Goal: Transaction & Acquisition: Purchase product/service

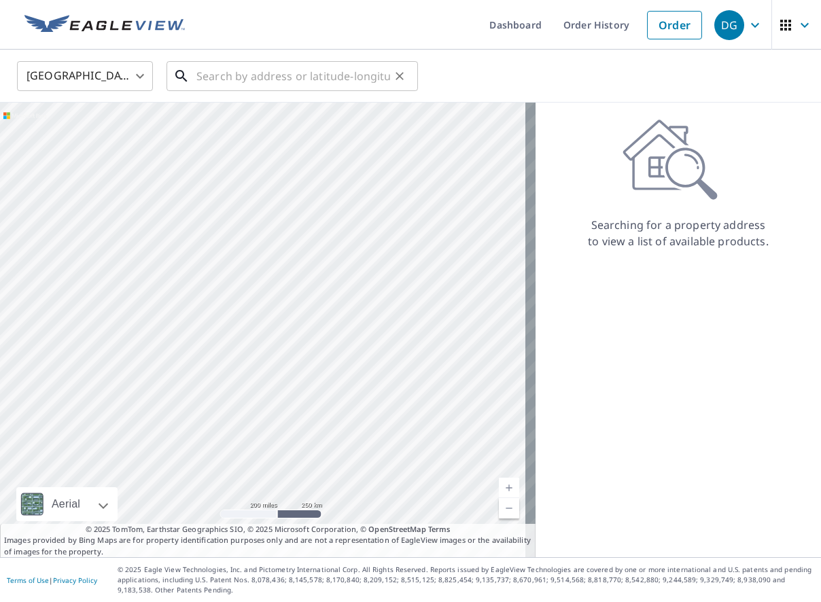
click at [231, 77] on input "text" at bounding box center [293, 76] width 194 height 38
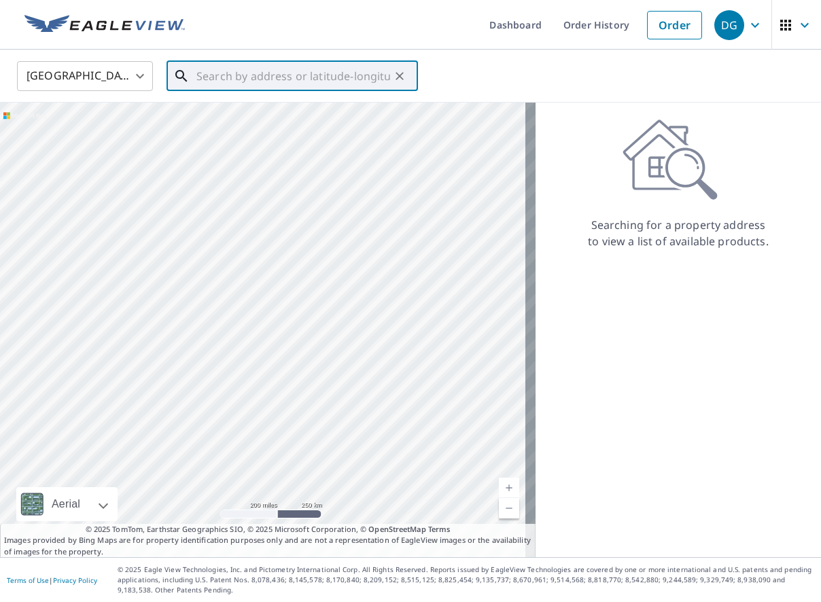
paste input "[STREET_ADDRESS]"
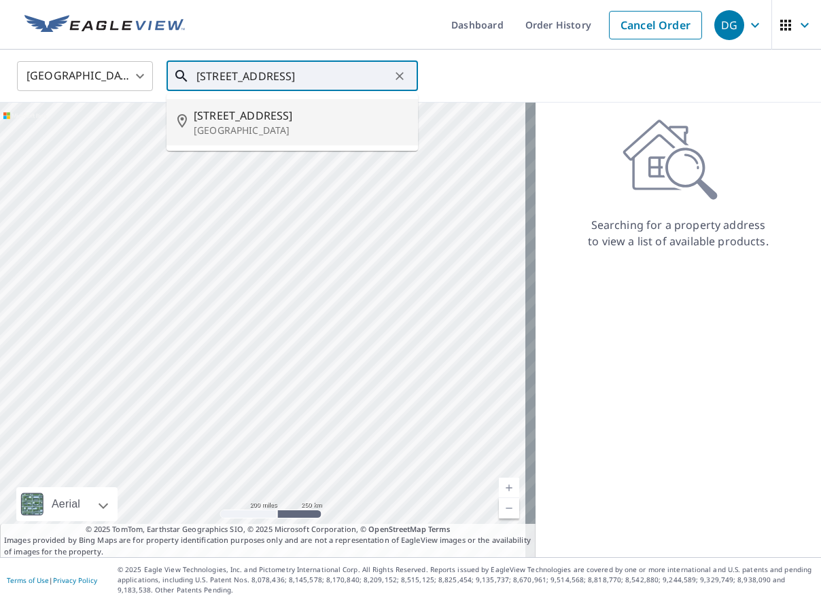
click at [237, 113] on span "[STREET_ADDRESS]" at bounding box center [300, 115] width 213 height 16
type input "[STREET_ADDRESS]"
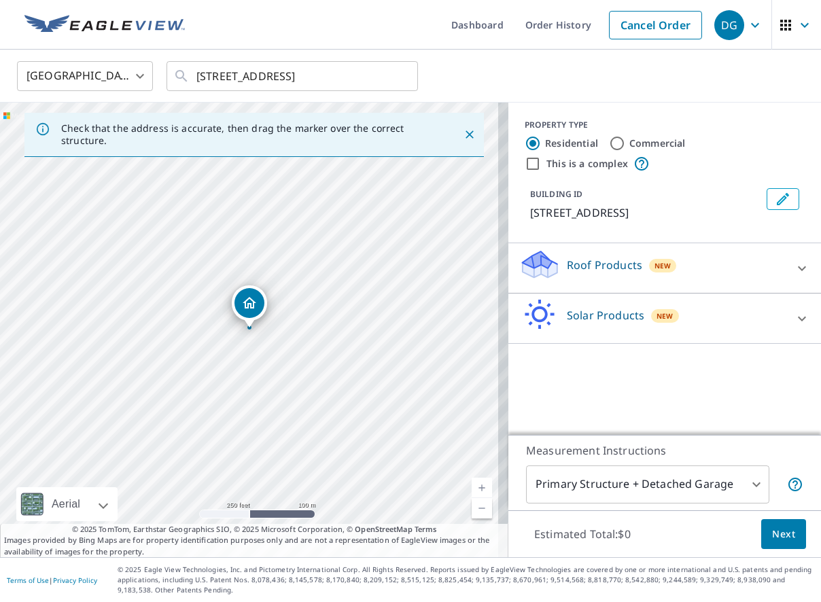
click at [794, 270] on icon at bounding box center [802, 268] width 16 height 16
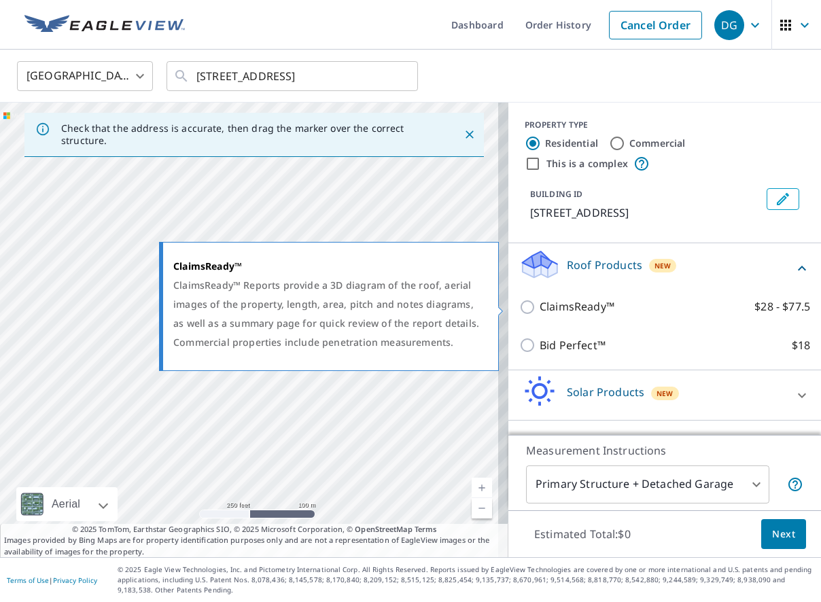
click at [549, 301] on p "ClaimsReady™" at bounding box center [576, 306] width 75 height 17
click at [539, 301] on input "ClaimsReady™ $28 - $77.5" at bounding box center [529, 307] width 20 height 16
checkbox input "true"
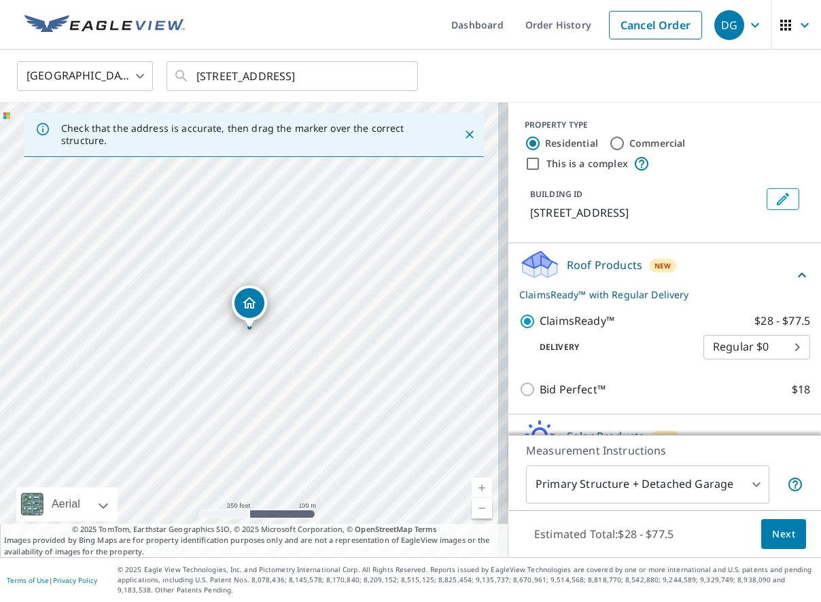
click at [779, 525] on button "Next" at bounding box center [783, 534] width 45 height 31
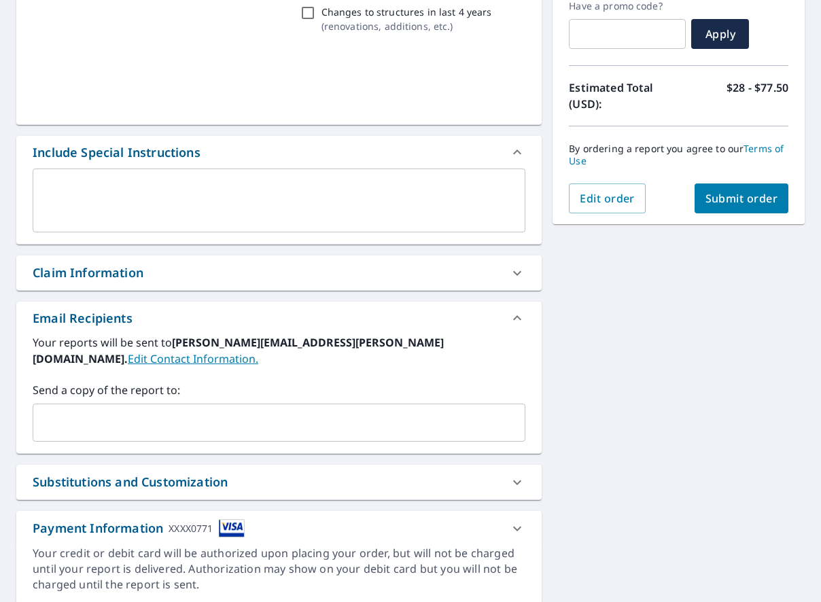
scroll to position [272, 0]
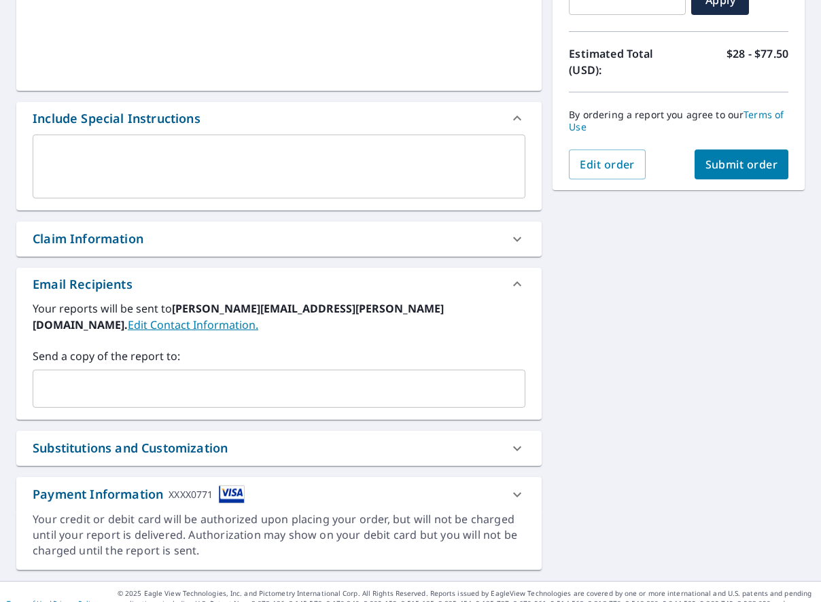
click at [266, 234] on div "Claim Information" at bounding box center [267, 239] width 468 height 18
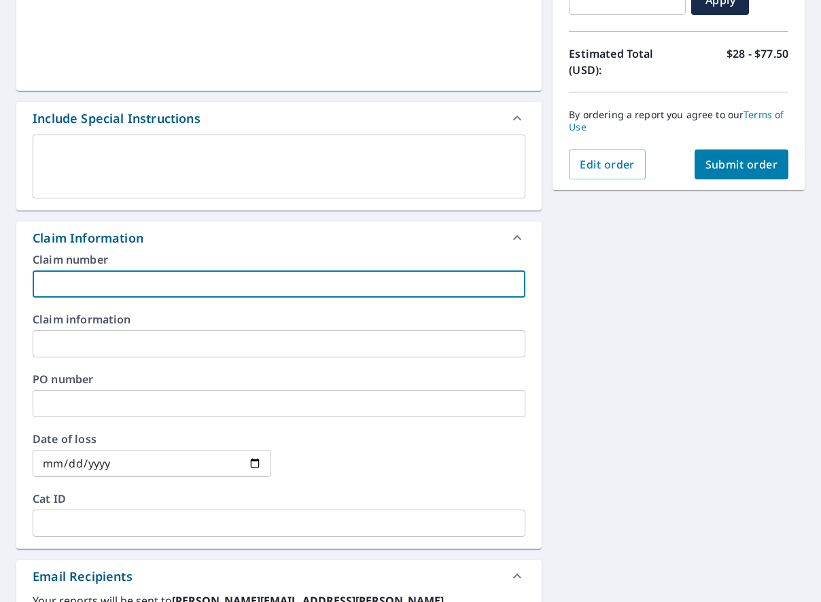
click at [191, 279] on input "text" at bounding box center [279, 283] width 493 height 27
paste input "CHO-00196177"
type input "CHO-00196177 / IFG250453"
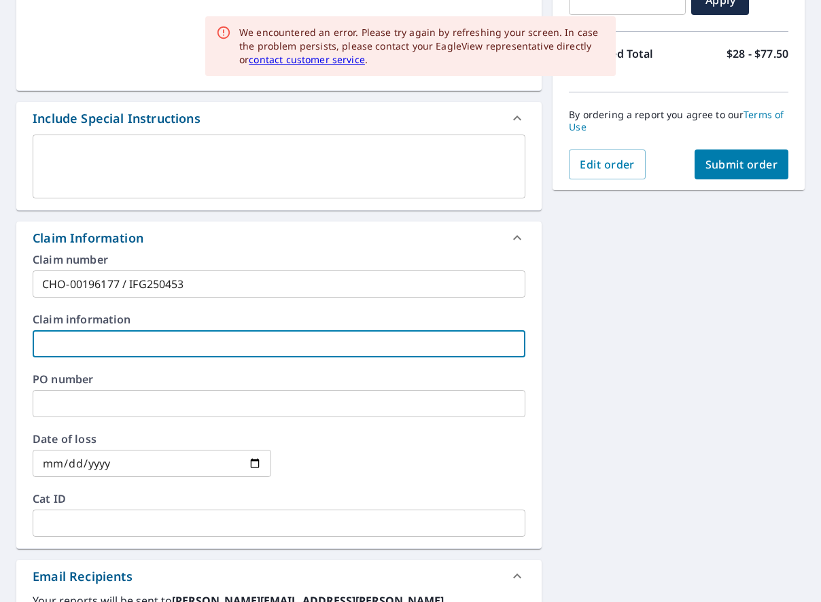
click at [138, 337] on input "text" at bounding box center [279, 343] width 493 height 27
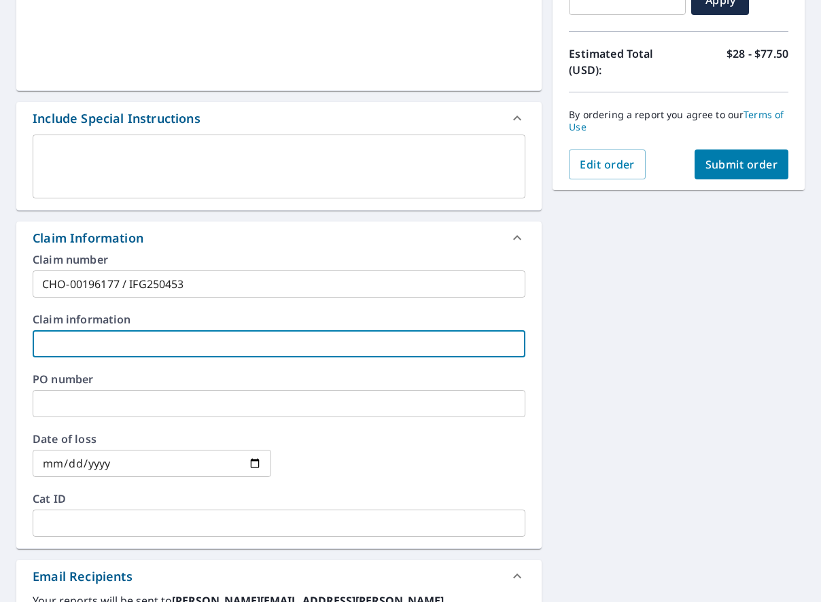
paste input "[PERSON_NAME] and [PERSON_NAME]"
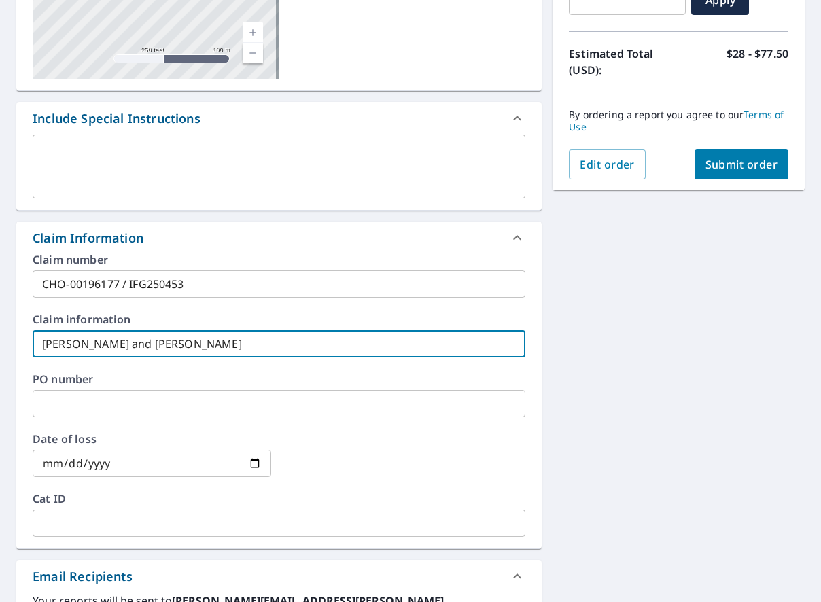
type input "[PERSON_NAME] and [PERSON_NAME]"
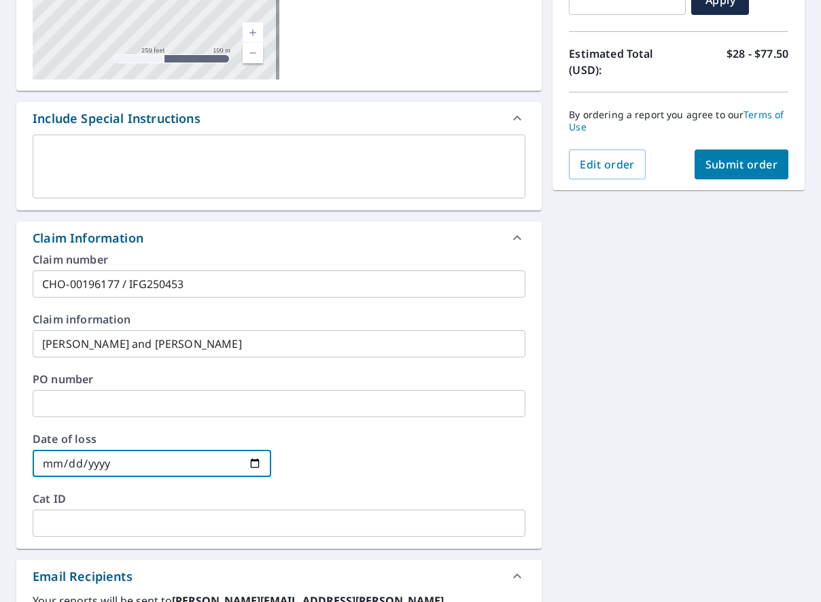
click at [249, 460] on input "date" at bounding box center [152, 463] width 238 height 27
type input "[DATE]"
click at [664, 389] on div "[STREET_ADDRESS] A standard road map Aerial A detailed look from above Labels L…" at bounding box center [410, 363] width 821 height 1019
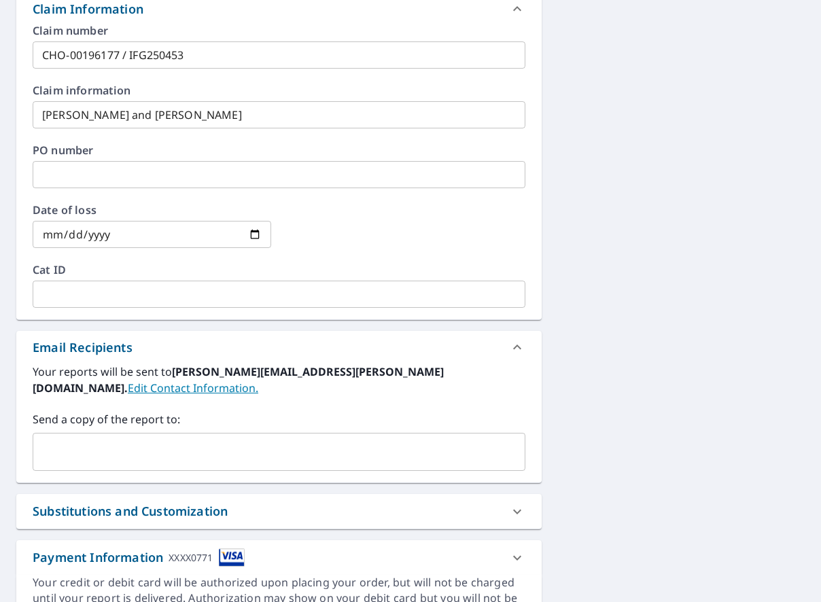
scroll to position [544, 0]
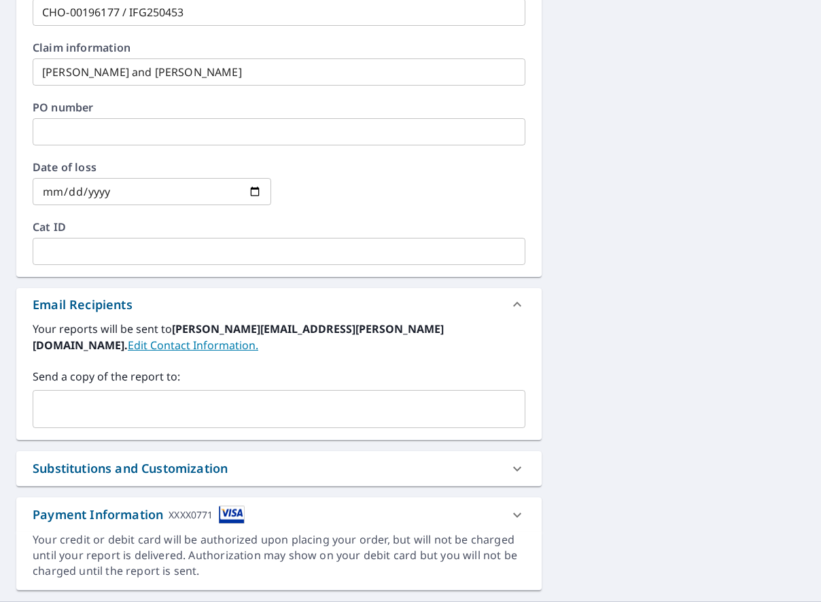
click at [238, 417] on input "text" at bounding box center [269, 409] width 460 height 26
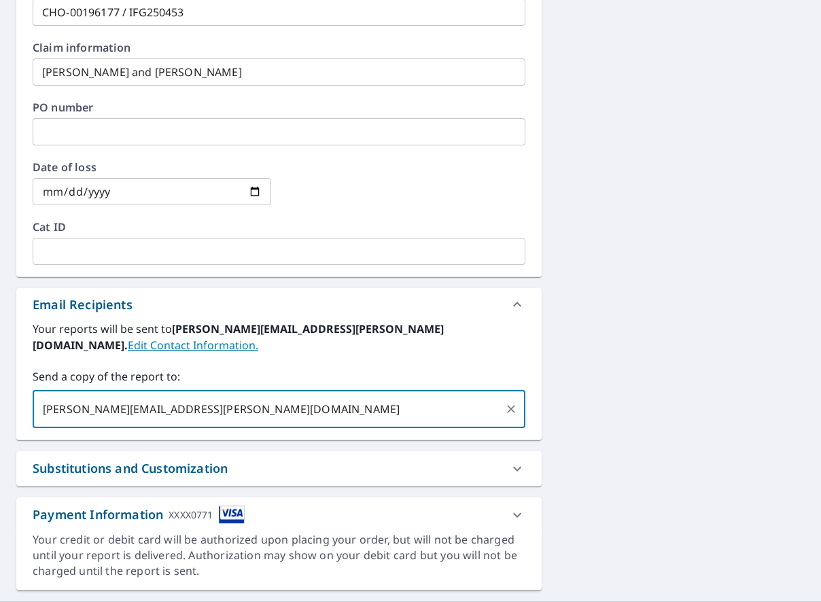
type input "[PERSON_NAME][EMAIL_ADDRESS][PERSON_NAME][DOMAIN_NAME]"
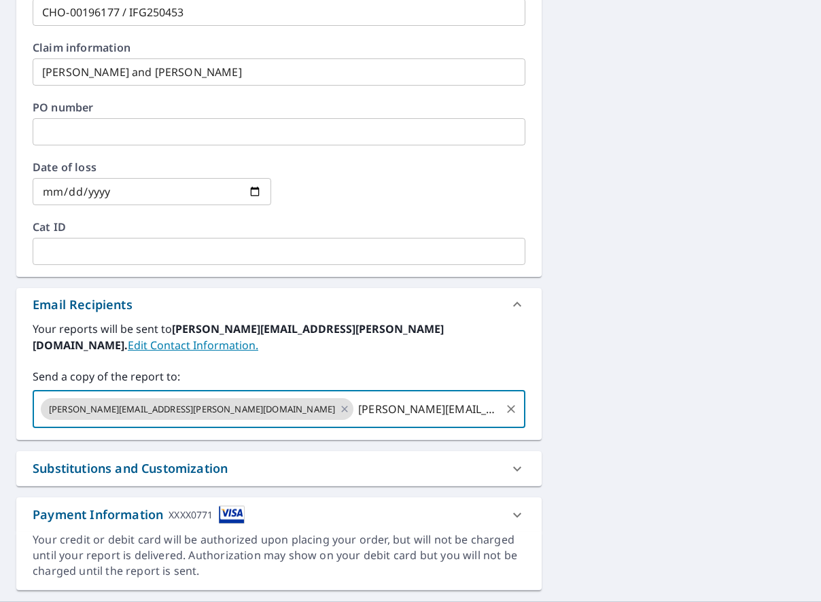
type input "[PERSON_NAME][EMAIL_ADDRESS][PERSON_NAME][DOMAIN_NAME]"
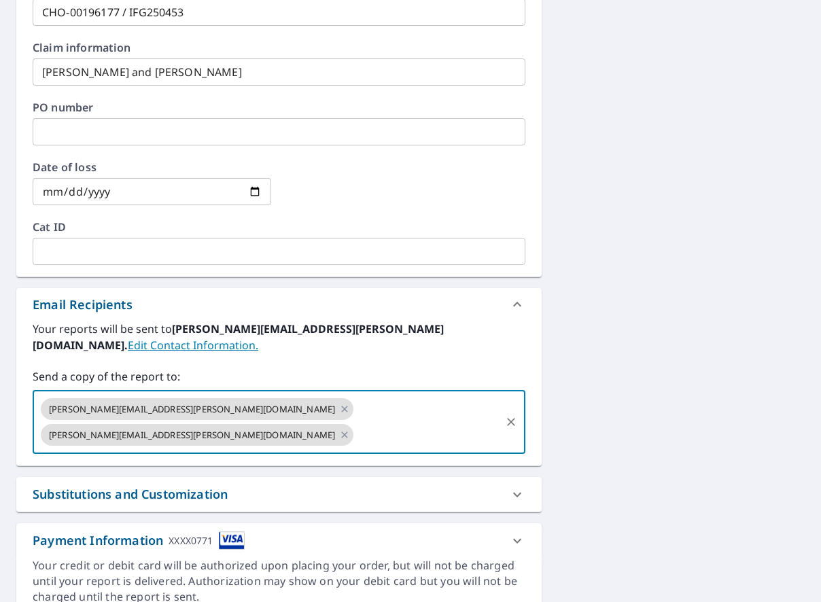
scroll to position [0, 0]
click at [466, 497] on div "Substitutions and Customization" at bounding box center [267, 494] width 468 height 18
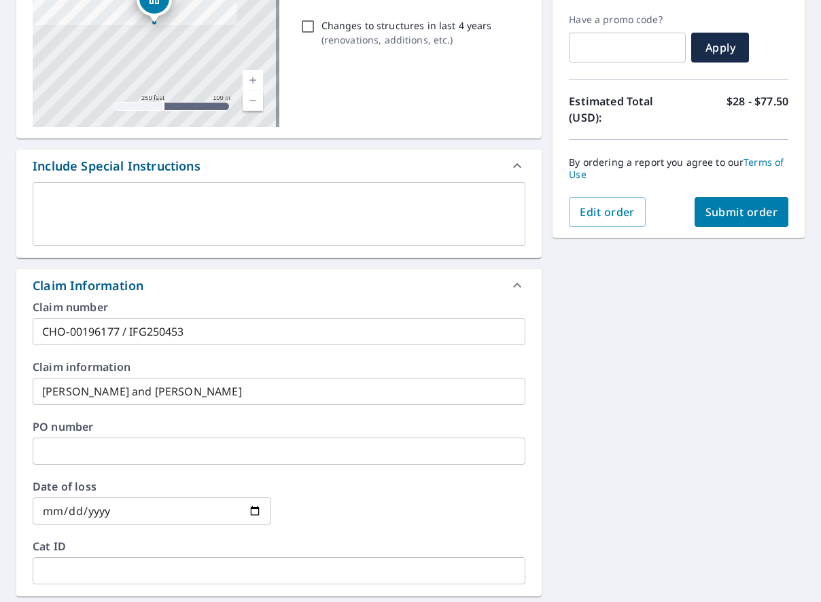
scroll to position [204, 0]
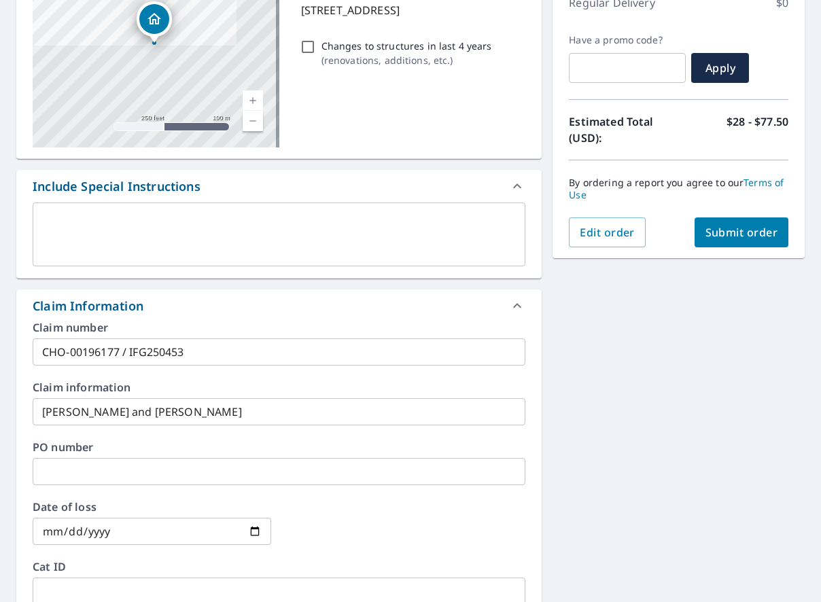
click at [715, 235] on span "Submit order" at bounding box center [741, 232] width 73 height 15
